Goal: Information Seeking & Learning: Learn about a topic

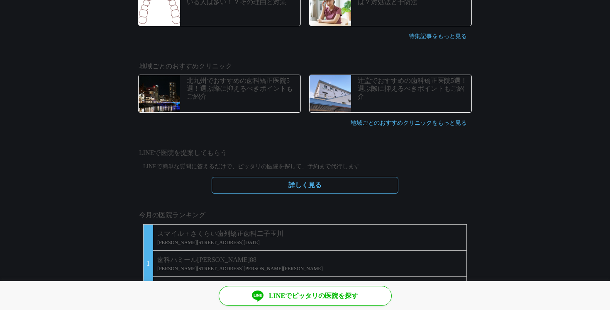
scroll to position [466, 0]
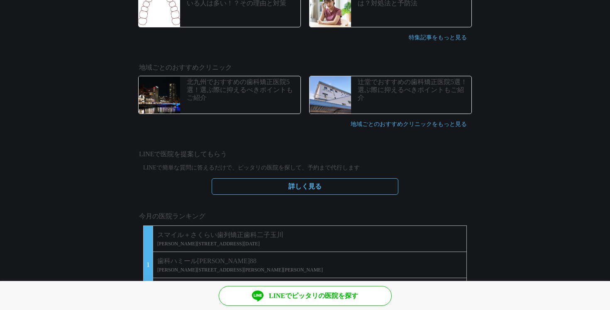
click at [256, 88] on p "北九州でおすすめの歯科矯正医院5選！選ぶ際に抑えるべきポイントもご紹介" at bounding box center [243, 90] width 112 height 24
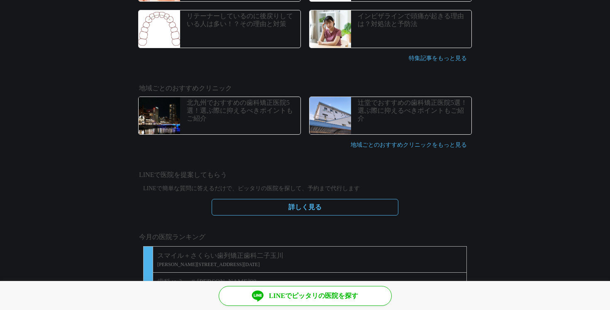
scroll to position [444, 0]
click at [429, 149] on p "地域ごとのおすすめクリニックをもっと見る" at bounding box center [305, 146] width 332 height 15
click at [429, 146] on link "地域ごとのおすすめクリニックをもっと見る" at bounding box center [409, 145] width 116 height 6
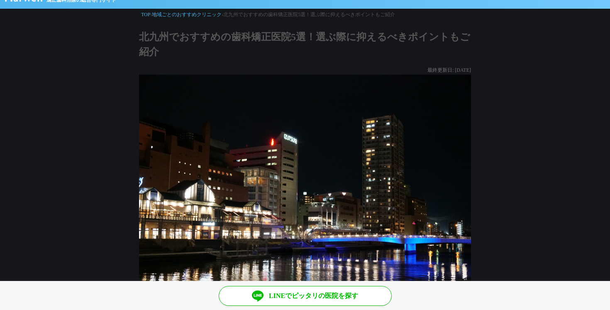
scroll to position [7, 0]
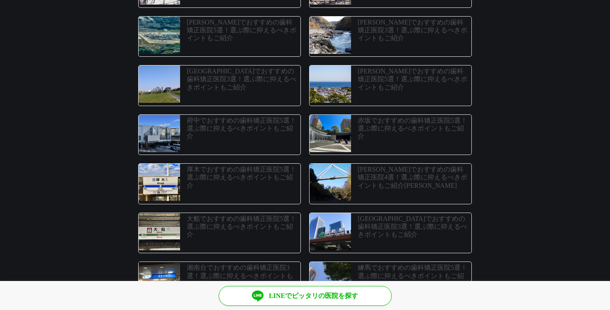
scroll to position [1204, 0]
